Goal: Use online tool/utility: Utilize a website feature to perform a specific function

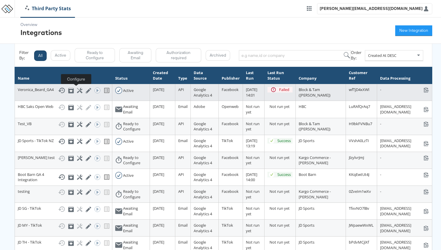
click at [77, 91] on icon at bounding box center [80, 91] width 6 height 6
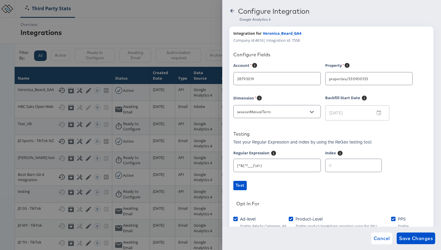
type input "[PERSON_NAME]"
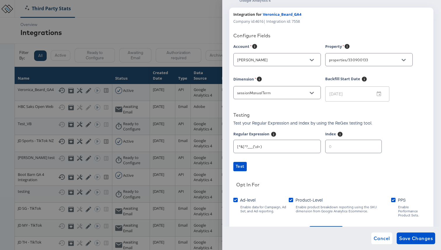
scroll to position [20, 0]
click at [367, 144] on input "1" at bounding box center [354, 143] width 56 height 13
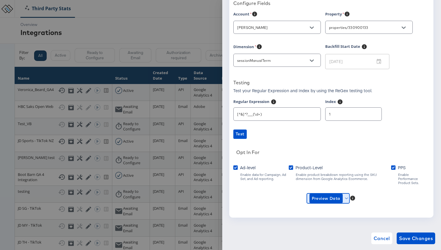
click at [345, 197] on icon "button" at bounding box center [346, 198] width 3 height 3
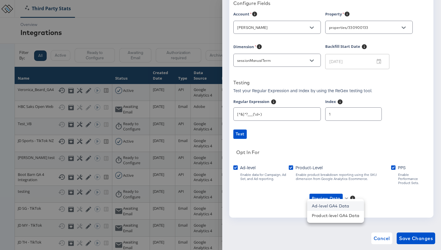
click at [338, 207] on li "Ad-level GA4 Data" at bounding box center [335, 206] width 57 height 10
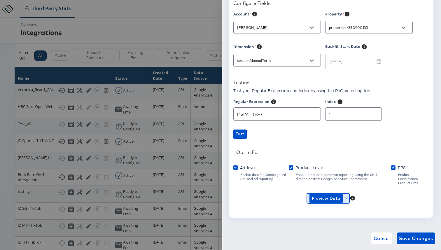
click at [347, 196] on span "Preview Data" at bounding box center [329, 198] width 38 height 9
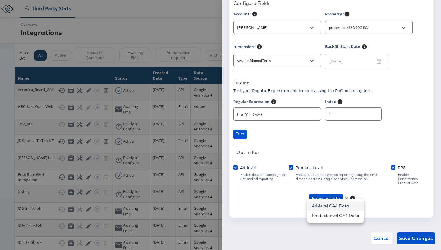
click at [339, 205] on li "Ad-level GA4 Data" at bounding box center [335, 206] width 57 height 10
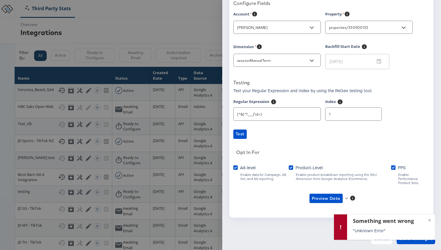
click at [332, 151] on div "Opt In For" at bounding box center [332, 153] width 193 height 8
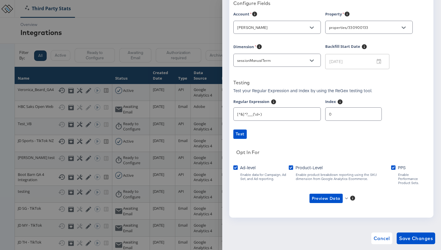
type input "0"
click at [368, 116] on input "0" at bounding box center [354, 111] width 56 height 13
click at [310, 60] on icon "Open" at bounding box center [312, 61] width 4 height 2
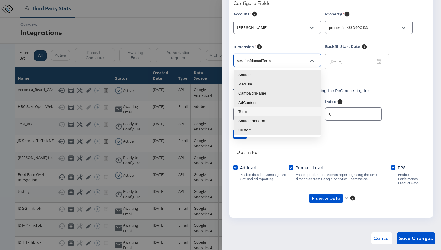
click at [293, 111] on li "Term" at bounding box center [277, 111] width 87 height 9
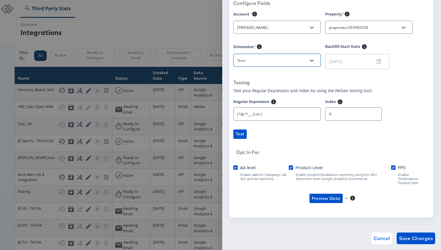
type input "sessionManualTerm"
click at [311, 130] on link "Test" at bounding box center [331, 134] width 196 height 9
click at [344, 196] on span "Preview Data" at bounding box center [329, 198] width 38 height 9
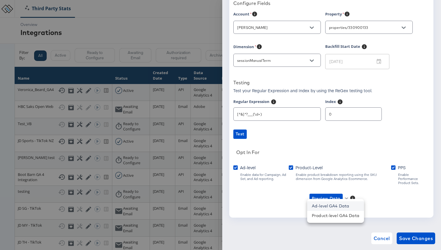
click at [337, 210] on li "Ad-level GA4 Data" at bounding box center [335, 206] width 57 height 10
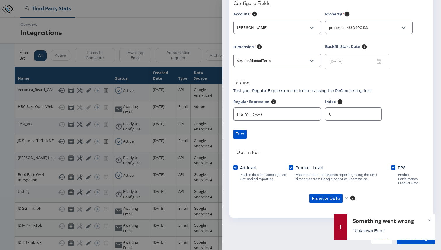
click at [337, 158] on div "Account [PERSON_NAME] Property properties/330900133 Dimension sessionManualTerm…" at bounding box center [331, 112] width 196 height 203
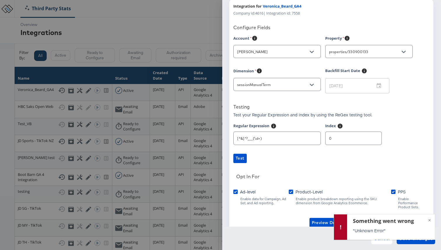
scroll to position [0, 0]
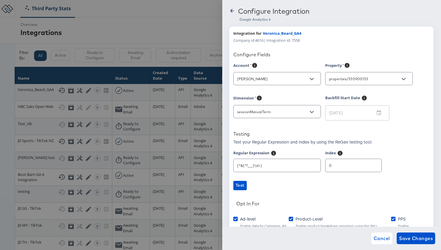
click at [234, 13] on icon at bounding box center [232, 11] width 6 height 6
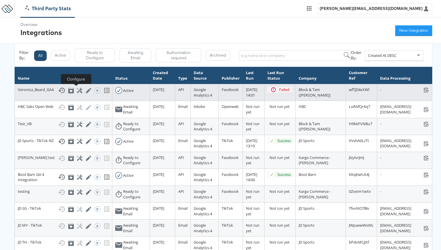
click at [77, 89] on icon at bounding box center [80, 91] width 6 height 6
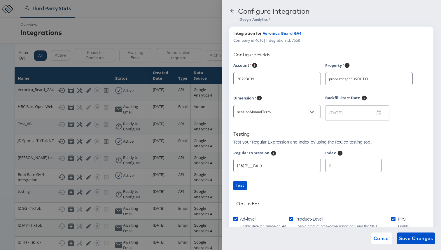
type input "[PERSON_NAME]"
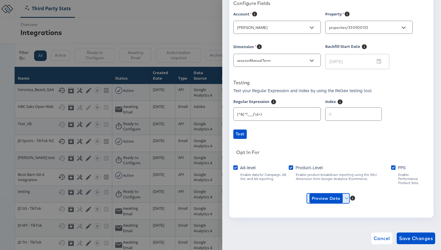
click at [347, 197] on icon "button" at bounding box center [346, 198] width 3 height 3
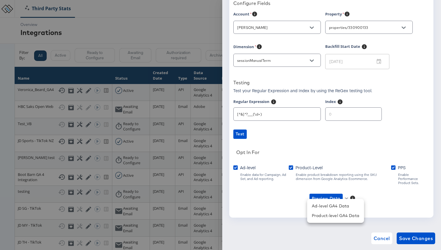
click at [354, 193] on div at bounding box center [220, 125] width 441 height 250
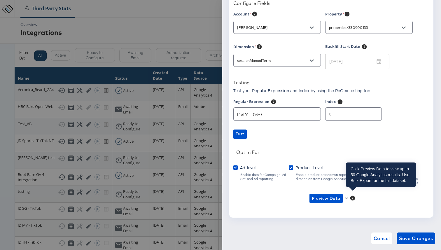
click at [354, 196] on icon at bounding box center [352, 198] width 5 height 5
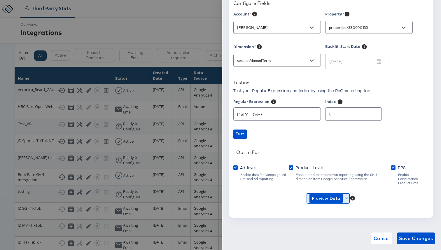
click at [347, 197] on icon "button" at bounding box center [346, 198] width 3 height 3
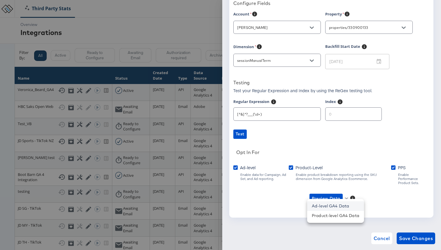
click at [339, 209] on li "Ad-level GA4 Data" at bounding box center [335, 206] width 57 height 10
